Goal: Information Seeking & Learning: Learn about a topic

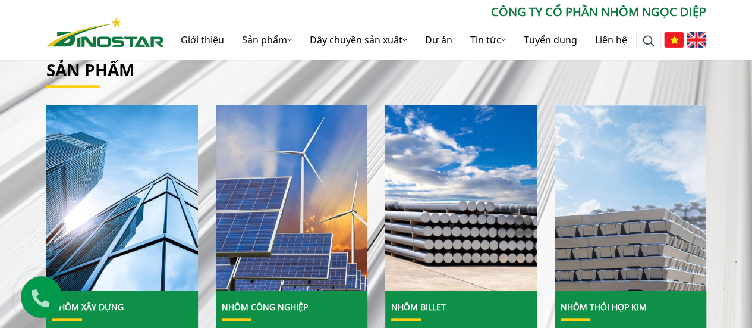
scroll to position [389, 0]
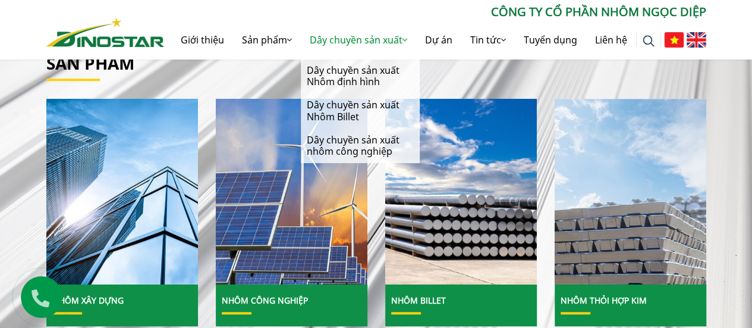
click at [335, 40] on link "Dây chuyền sản xuất" at bounding box center [358, 40] width 115 height 38
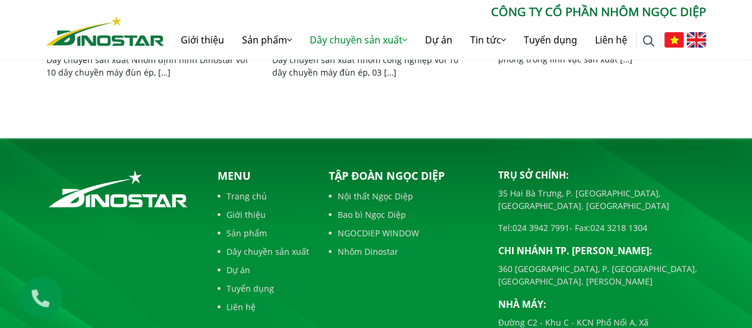
scroll to position [595, 0]
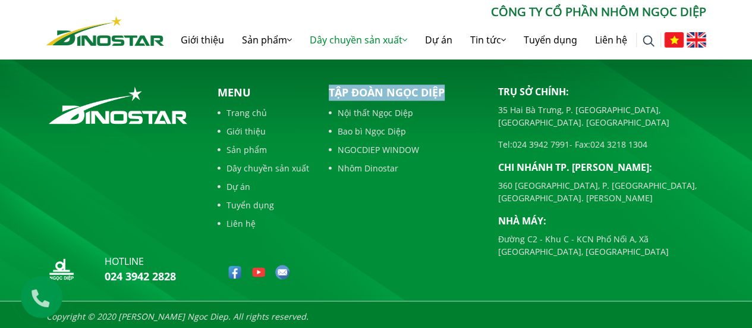
drag, startPoint x: 324, startPoint y: 83, endPoint x: 457, endPoint y: 89, distance: 132.7
click at [457, 89] on footer "hotline 024 3942 2828 Menu Trang chủ Giới thiệu Sản phẩm Dây chuyền sản xuất Dự…" at bounding box center [376, 193] width 752 height 277
copy p "Tập đoàn Ngọc Diệp"
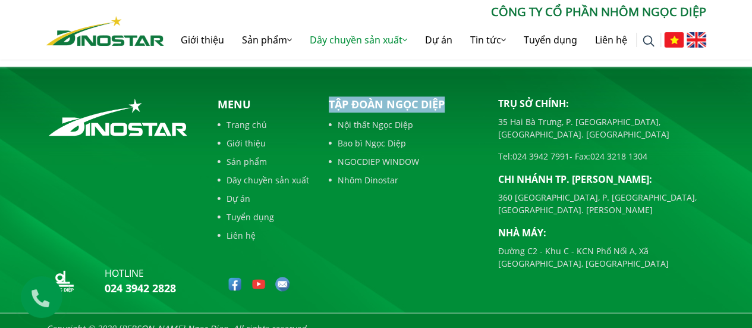
scroll to position [416, 0]
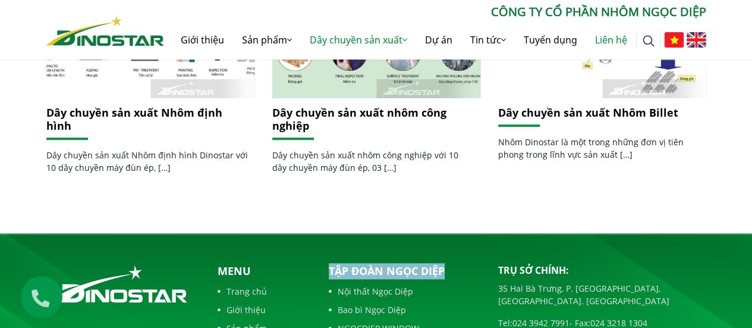
click at [601, 39] on link "Liên hệ" at bounding box center [611, 40] width 50 height 38
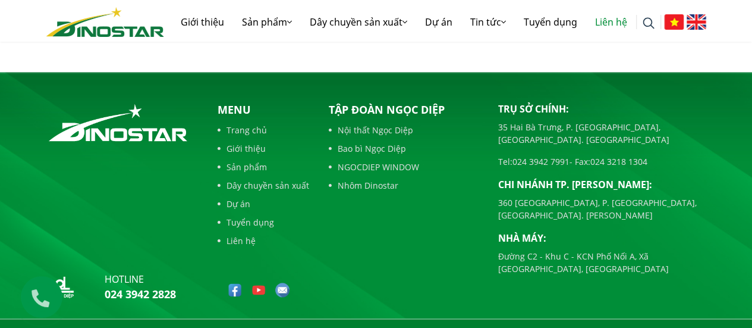
scroll to position [654, 0]
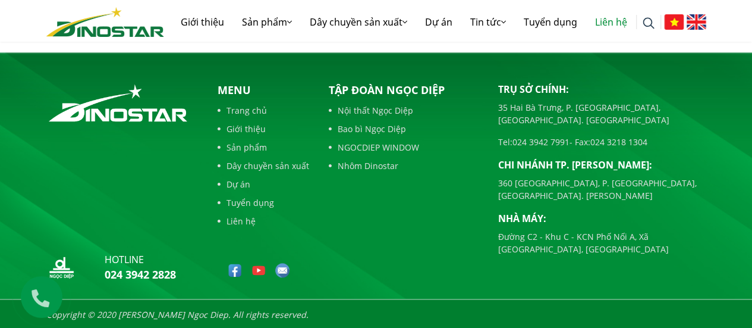
click at [244, 215] on link "Liên hệ" at bounding box center [264, 221] width 92 height 12
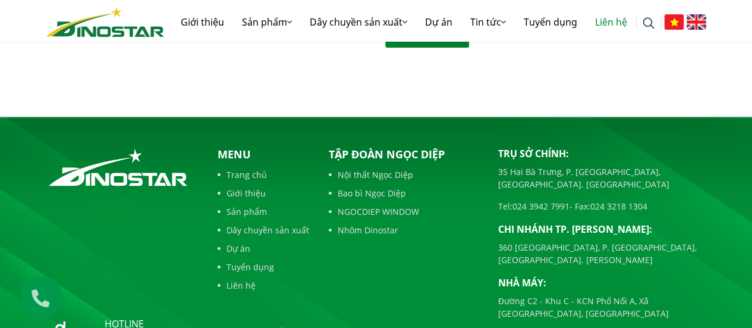
scroll to position [654, 0]
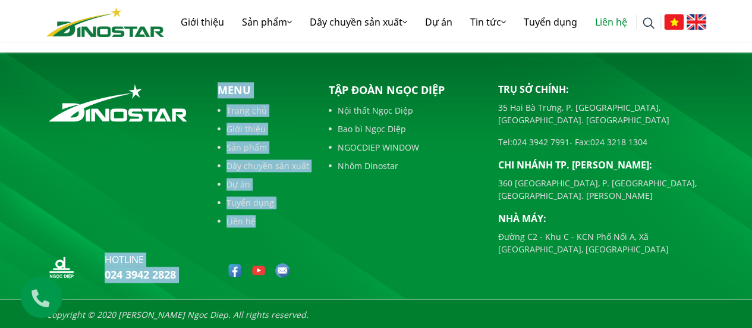
drag, startPoint x: 209, startPoint y: 272, endPoint x: 98, endPoint y: 261, distance: 112.3
click at [98, 261] on div "hotline 024 3942 2828 Menu Trang chủ Giới thiệu Sản phẩm Dây chuyền sản xuất Dự…" at bounding box center [376, 184] width 678 height 205
click at [168, 263] on p "hotline" at bounding box center [140, 259] width 71 height 14
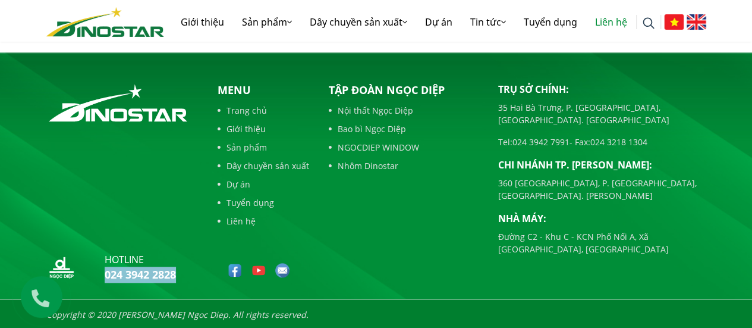
drag, startPoint x: 92, startPoint y: 269, endPoint x: 175, endPoint y: 275, distance: 83.5
click at [175, 275] on div "hotline 024 3942 2828" at bounding box center [122, 269] width 152 height 34
copy link "024 3942 2828"
click at [186, 23] on link "Giới thiệu" at bounding box center [202, 22] width 61 height 38
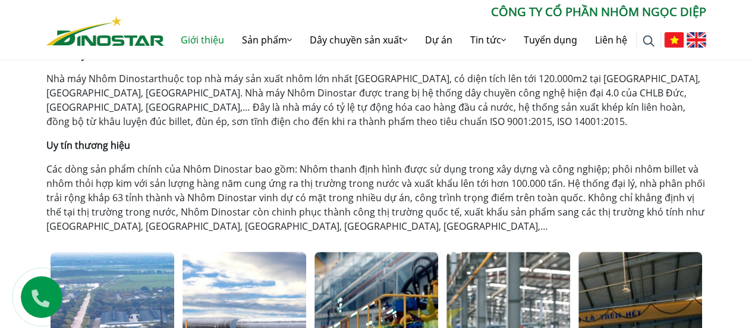
scroll to position [357, 0]
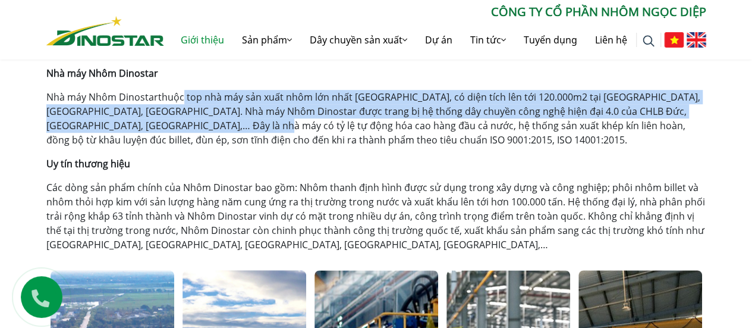
drag, startPoint x: 177, startPoint y: 99, endPoint x: 193, endPoint y: 133, distance: 36.7
click at [193, 133] on p "Nhà máy Nhôm Dinostar thuộc top nhà máy sản xuất nhôm lớn nhất Việt Nam, có diệ…" at bounding box center [376, 118] width 660 height 57
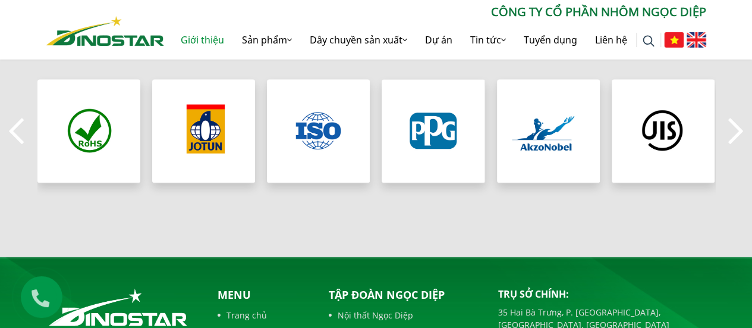
scroll to position [1070, 0]
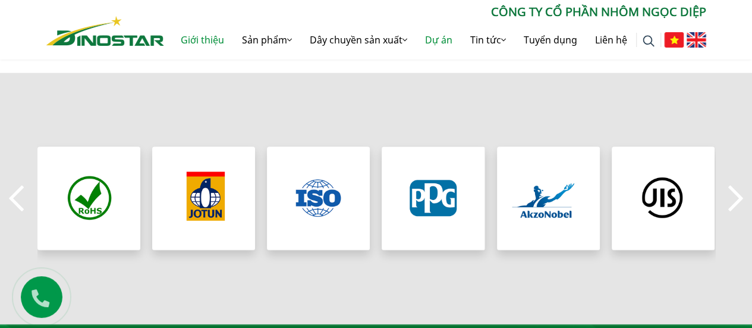
click at [434, 37] on link "Dự án" at bounding box center [438, 40] width 45 height 38
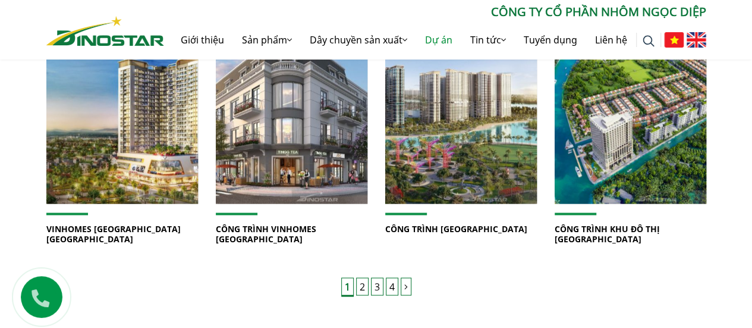
scroll to position [951, 0]
